Goal: Information Seeking & Learning: Learn about a topic

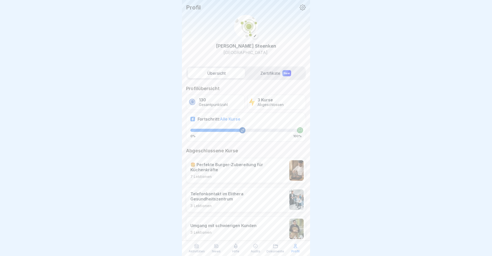
click at [216, 250] on p "News" at bounding box center [216, 252] width 9 height 4
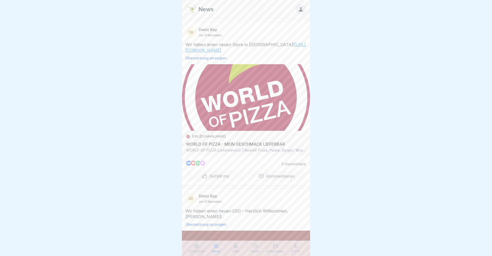
click at [258, 247] on icon at bounding box center [255, 246] width 5 height 5
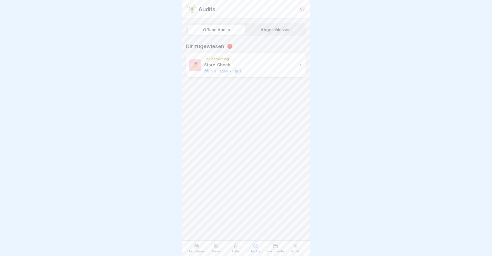
click at [285, 66] on div "🎖️ In Bearbeitung Store-Check in 4 Tagen 1" at bounding box center [246, 65] width 120 height 24
click at [261, 43] on div "Köln In Bearbeitung in 4 Tagen" at bounding box center [245, 47] width 119 height 17
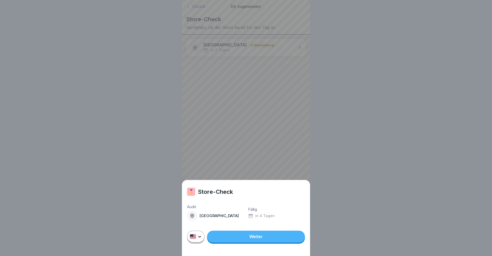
drag, startPoint x: 245, startPoint y: 193, endPoint x: 246, endPoint y: 179, distance: 13.9
click at [246, 179] on div "🎖️ Store-Check Audit Köln Fällig in 4 Tagen Weiter" at bounding box center [246, 128] width 128 height 256
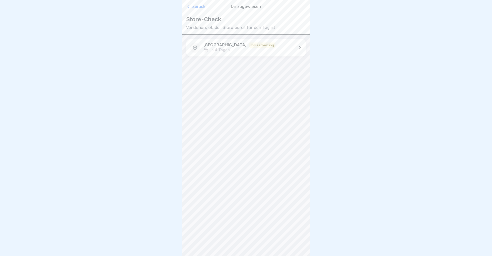
click at [285, 43] on div "Köln In Bearbeitung in 4 Tagen" at bounding box center [245, 47] width 119 height 17
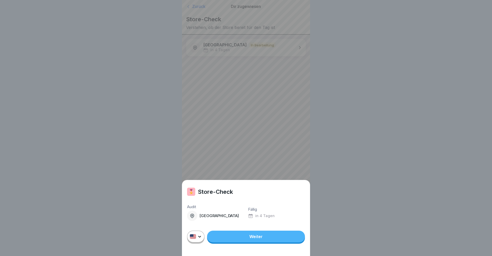
click at [229, 237] on link "Weiter" at bounding box center [256, 237] width 98 height 12
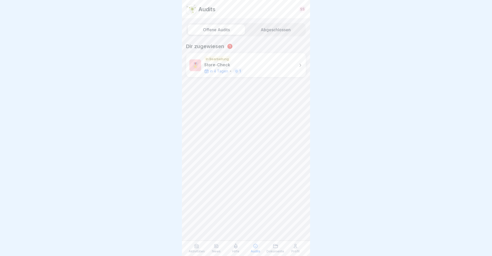
click at [199, 247] on icon at bounding box center [196, 246] width 5 height 5
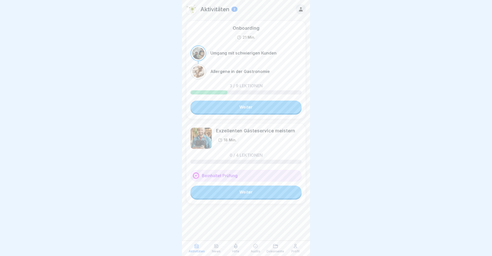
click at [246, 106] on link "Weiter" at bounding box center [245, 107] width 111 height 13
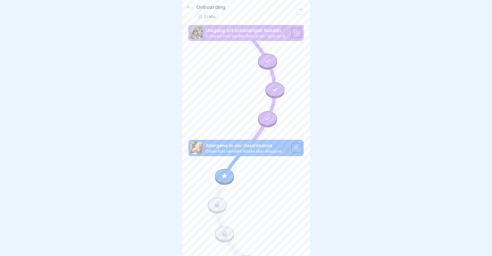
scroll to position [49, 0]
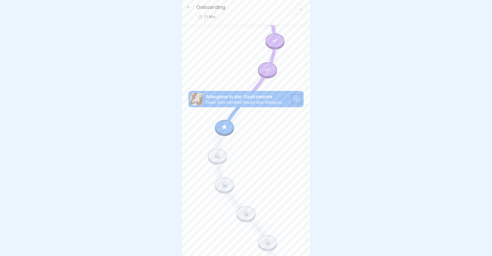
click at [227, 129] on icon at bounding box center [224, 127] width 7 height 7
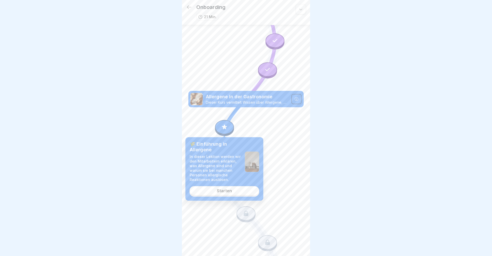
click at [211, 190] on link "Starten" at bounding box center [224, 190] width 70 height 9
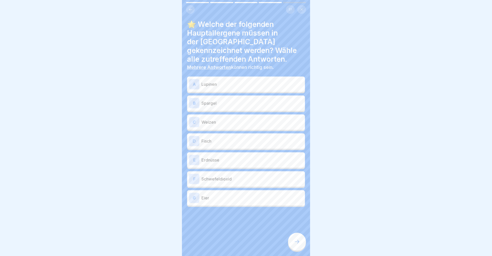
click at [198, 117] on div "C" at bounding box center [194, 122] width 10 height 10
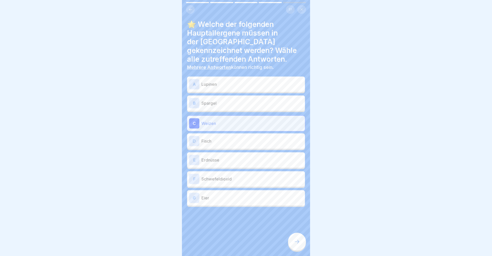
click at [190, 156] on div "E" at bounding box center [194, 160] width 10 height 10
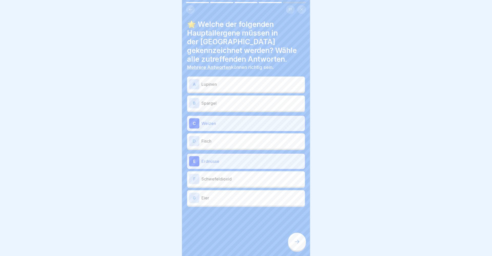
click at [193, 193] on div "G" at bounding box center [194, 198] width 10 height 10
click at [299, 241] on icon at bounding box center [297, 242] width 6 height 6
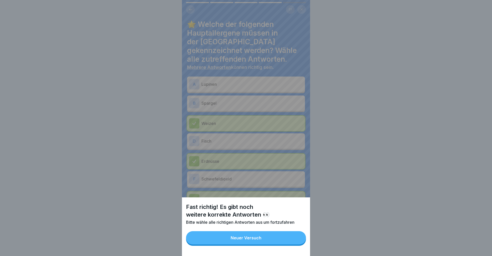
click at [246, 236] on div "Neuer Versuch" at bounding box center [245, 238] width 31 height 5
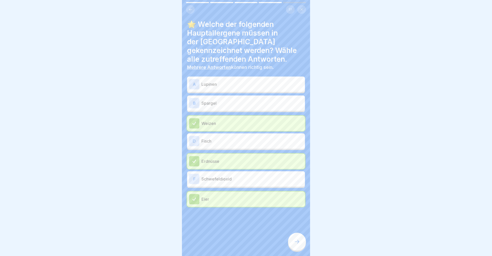
click at [247, 176] on p "Schwefeldioxid" at bounding box center [251, 179] width 101 height 6
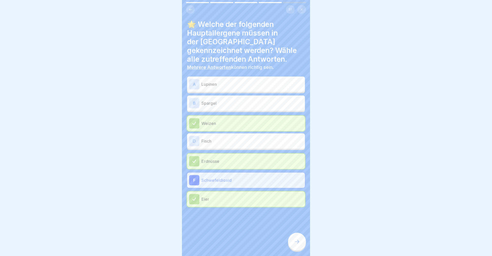
click at [297, 241] on icon at bounding box center [297, 242] width 6 height 6
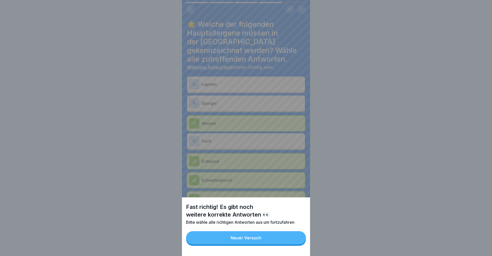
click at [230, 237] on button "Neuer Versuch" at bounding box center [246, 237] width 120 height 13
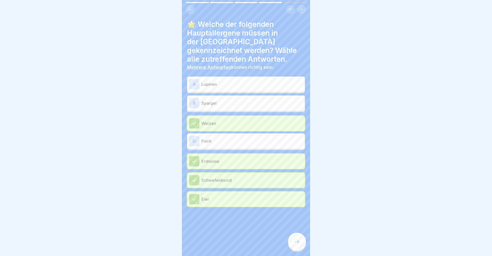
click at [230, 138] on p "Fisch" at bounding box center [251, 141] width 101 height 6
click at [298, 245] on icon at bounding box center [297, 242] width 6 height 6
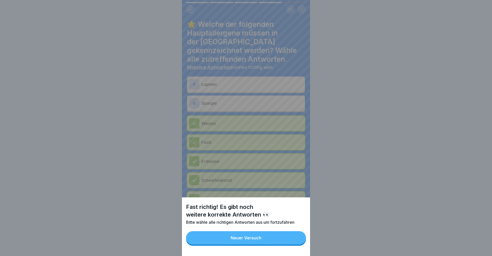
click at [254, 235] on button "Neuer Versuch" at bounding box center [246, 237] width 120 height 13
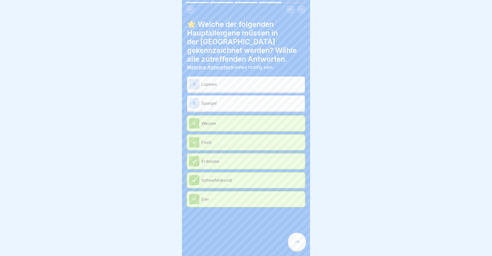
click at [263, 79] on div "A Lupinen" at bounding box center [246, 84] width 114 height 10
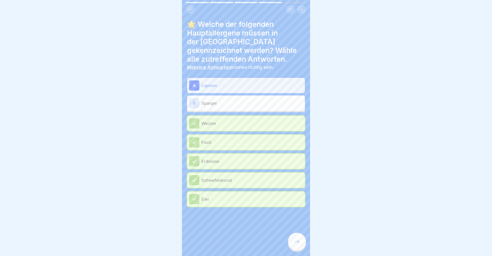
click at [297, 240] on icon at bounding box center [297, 242] width 6 height 6
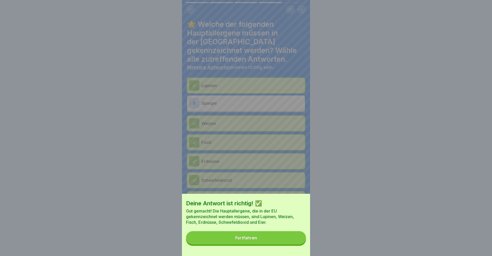
click at [256, 237] on div "Fortfahren" at bounding box center [246, 238] width 22 height 5
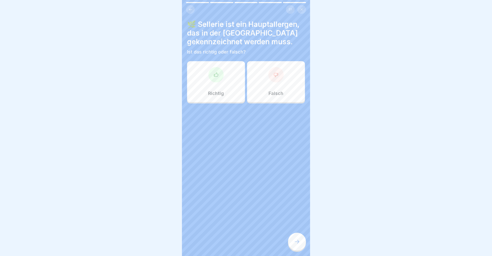
click at [224, 80] on div "Richtig" at bounding box center [216, 81] width 58 height 41
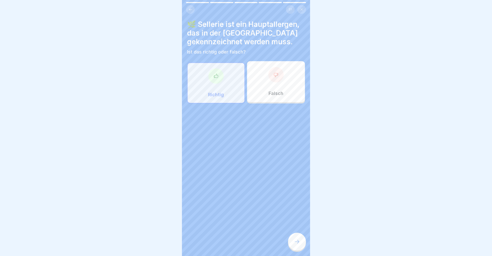
click at [298, 242] on icon at bounding box center [297, 242] width 6 height 6
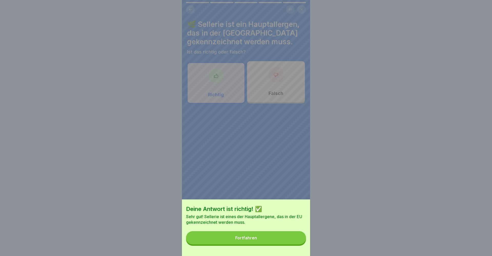
click at [252, 235] on button "Fortfahren" at bounding box center [246, 237] width 120 height 13
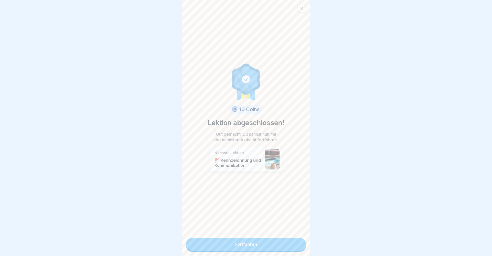
click at [243, 244] on link "Fortfahren" at bounding box center [246, 244] width 120 height 13
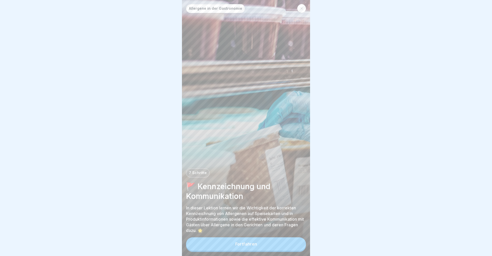
click at [303, 3] on div "Allergene in der Gastronomie 7 Schritte 🚩 Kennzeichnung und Kommunikation In di…" at bounding box center [246, 128] width 128 height 256
click at [301, 8] on icon at bounding box center [301, 8] width 2 height 2
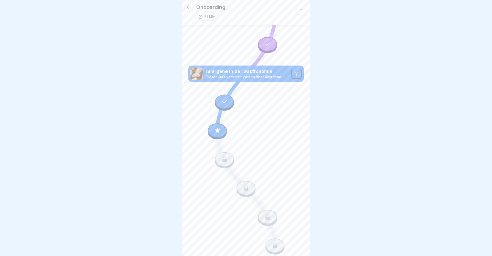
scroll to position [78, 0]
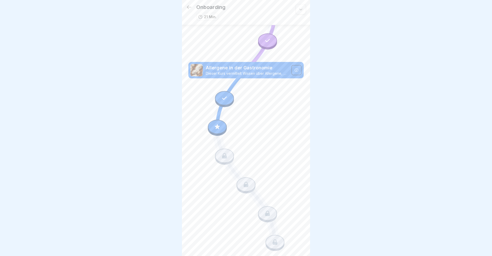
click at [187, 8] on icon at bounding box center [189, 7] width 6 height 6
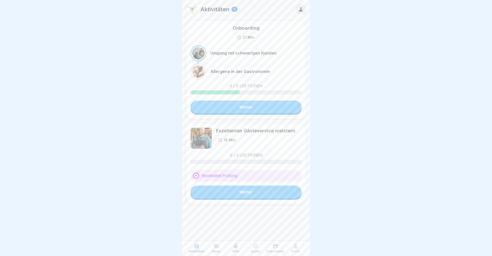
click at [235, 250] on p "Hilfe" at bounding box center [235, 252] width 7 height 4
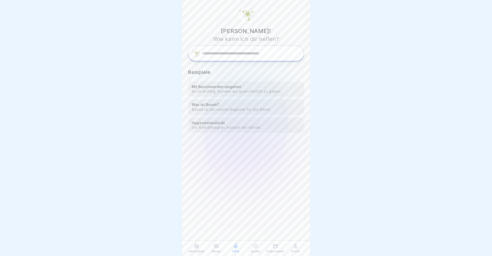
click at [273, 246] on icon at bounding box center [275, 246] width 4 height 4
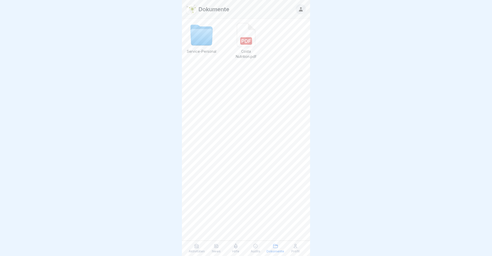
click at [216, 247] on icon at bounding box center [216, 246] width 5 height 5
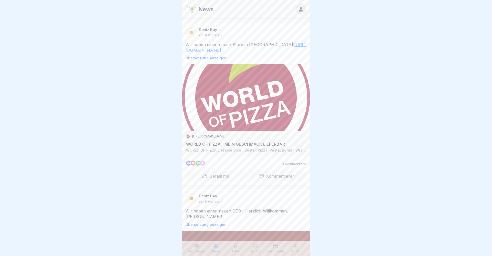
click at [234, 249] on icon at bounding box center [235, 246] width 5 height 5
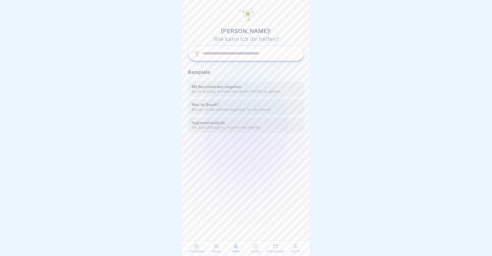
click at [216, 247] on icon at bounding box center [216, 246] width 5 height 5
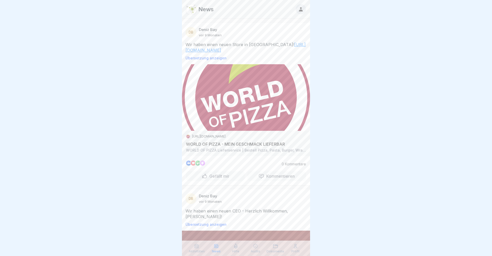
click at [198, 248] on icon at bounding box center [196, 246] width 5 height 5
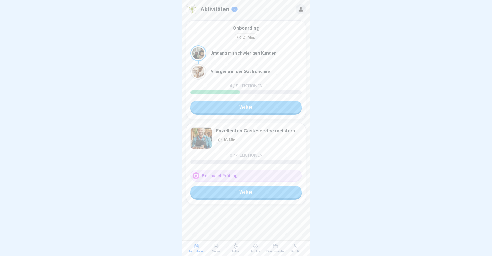
click at [293, 247] on icon at bounding box center [295, 246] width 5 height 5
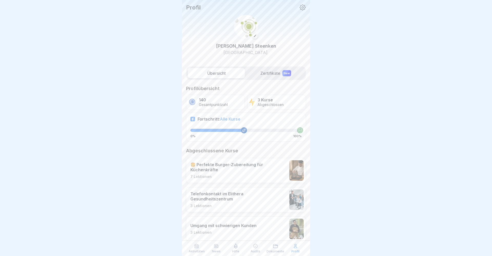
click at [225, 172] on div "🍔 Perfekte Burger-Zubereitung für Küchenkräfte 7 Lektionen" at bounding box center [238, 170] width 96 height 17
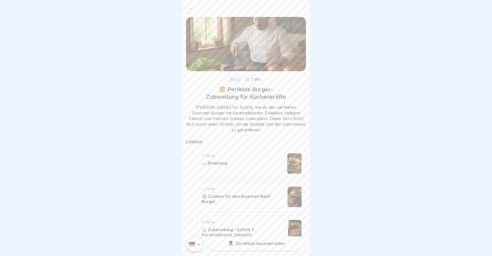
click at [224, 162] on p "📖 Einleitung" at bounding box center [215, 163] width 26 height 5
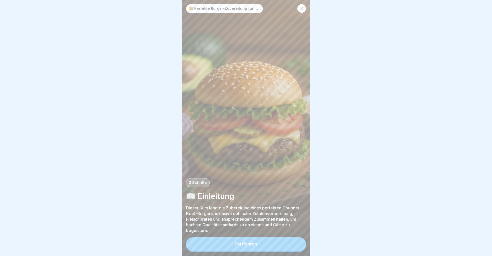
click at [251, 242] on button "Fortfahren" at bounding box center [246, 243] width 120 height 13
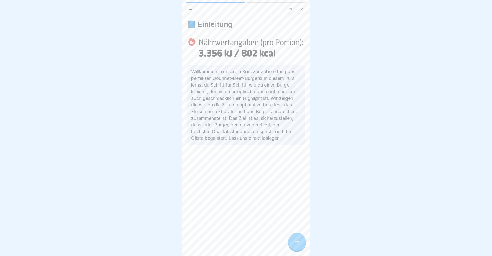
click at [293, 240] on div at bounding box center [297, 242] width 18 height 18
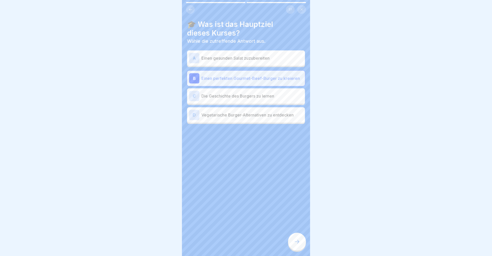
click at [293, 240] on div at bounding box center [297, 242] width 18 height 18
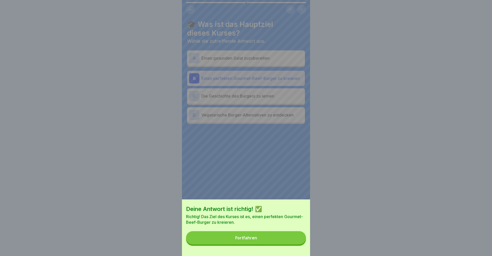
click at [256, 240] on button "Fortfahren" at bounding box center [246, 237] width 120 height 13
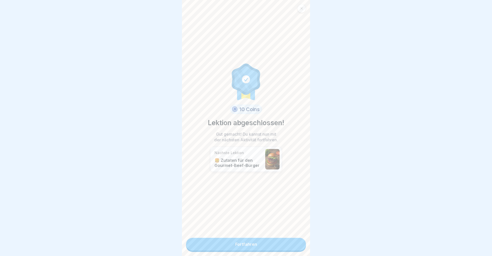
click at [270, 245] on link "Fortfahren" at bounding box center [246, 244] width 120 height 13
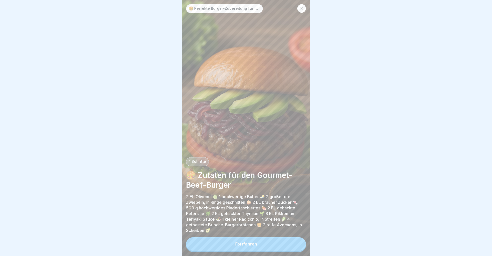
click at [265, 243] on button "Fortfahren" at bounding box center [246, 243] width 120 height 13
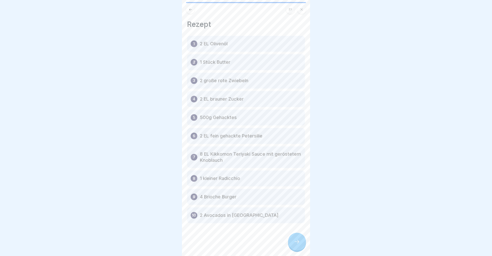
click at [189, 11] on icon at bounding box center [190, 10] width 4 height 4
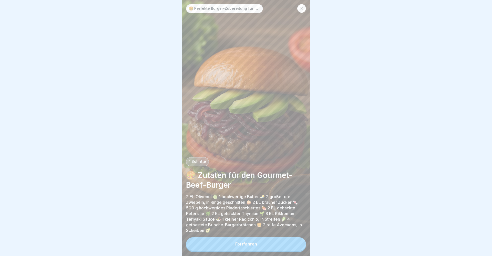
click at [243, 241] on button "Fortfahren" at bounding box center [246, 243] width 120 height 13
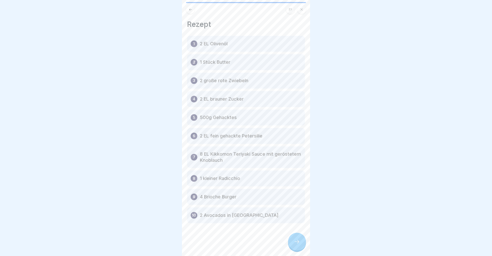
click at [296, 238] on div at bounding box center [297, 242] width 18 height 18
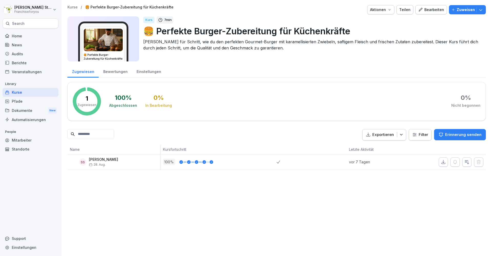
click at [25, 94] on div "Kurse" at bounding box center [31, 92] width 56 height 9
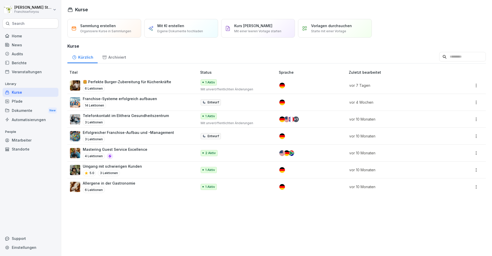
click at [96, 86] on p "6 Lektionen" at bounding box center [94, 89] width 22 height 6
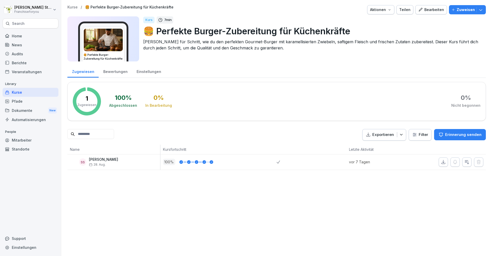
click at [20, 94] on div "Kurse" at bounding box center [31, 92] width 56 height 9
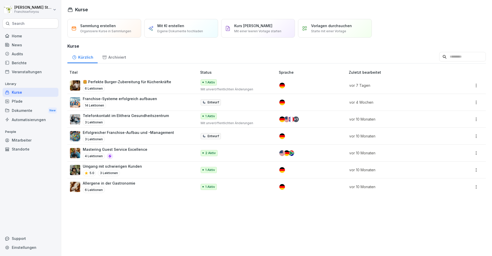
click at [167, 29] on p "Eigene Dokumente hochladen" at bounding box center [180, 31] width 46 height 5
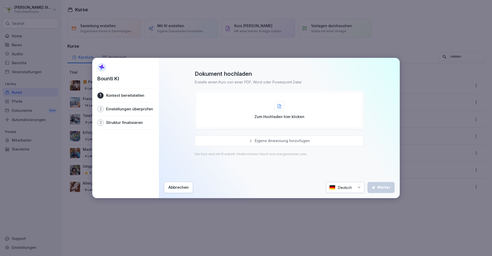
click at [202, 100] on div "Zum Hochladen hier klicken" at bounding box center [279, 110] width 167 height 36
click at [259, 141] on p "Eigene Anweisung hinzufügen" at bounding box center [282, 141] width 55 height 5
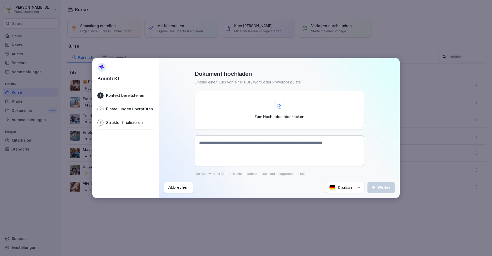
click at [186, 188] on div "Abbrechen" at bounding box center [178, 188] width 20 height 6
